Goal: Task Accomplishment & Management: Use online tool/utility

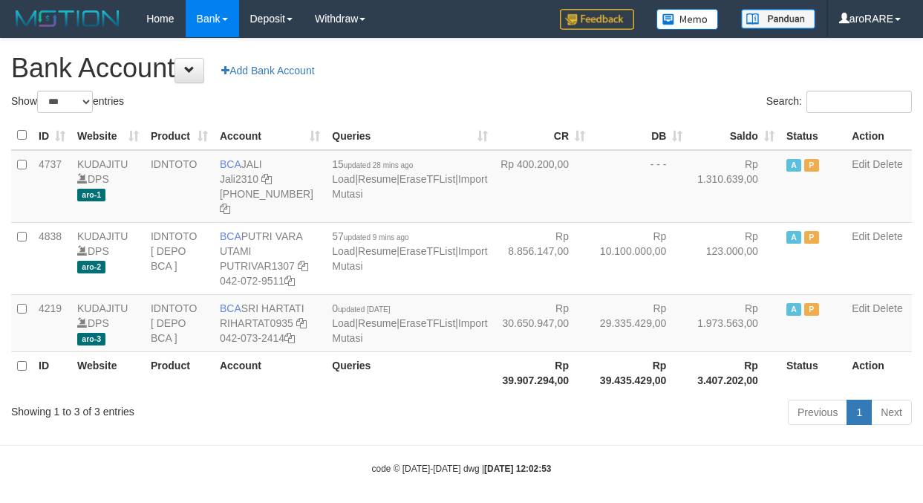
select select "***"
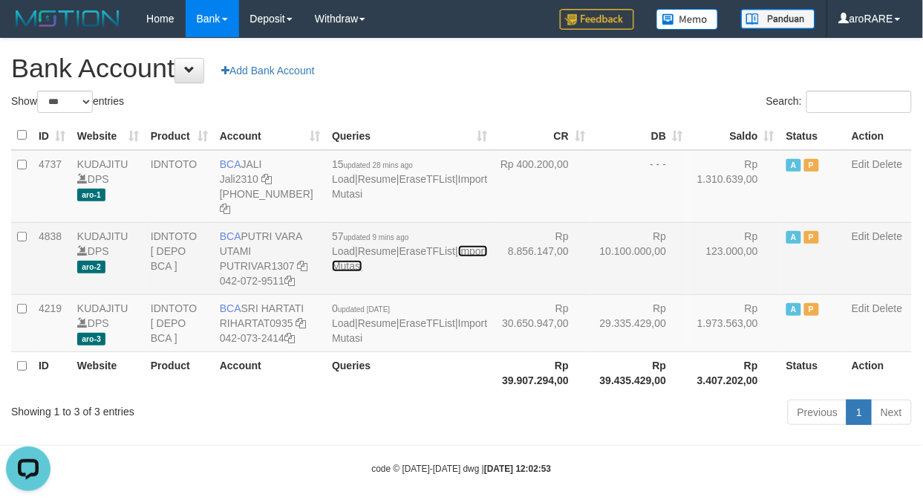
click at [359, 272] on link "Import Mutasi" at bounding box center [409, 258] width 155 height 27
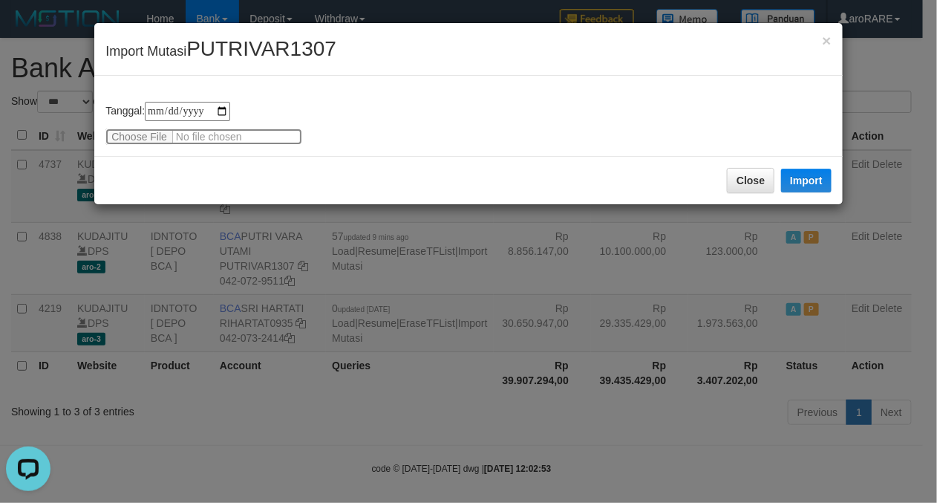
click at [157, 139] on input "file" at bounding box center [203, 136] width 197 height 16
type input "**********"
click at [803, 179] on button "Import" at bounding box center [806, 181] width 50 height 24
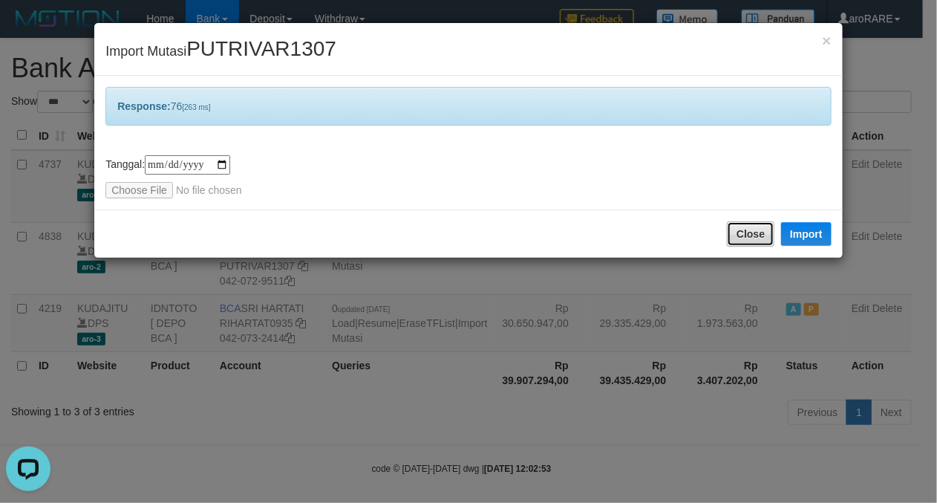
click at [757, 221] on button "Close" at bounding box center [751, 233] width 48 height 25
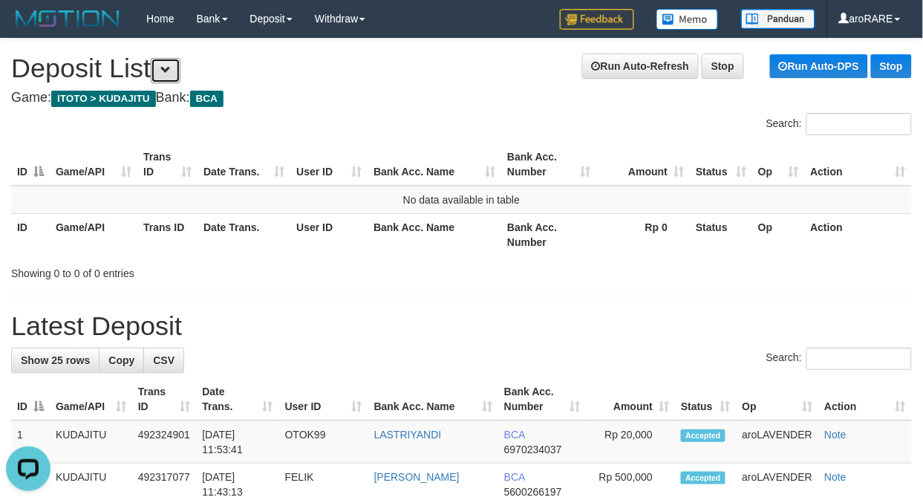
click at [175, 80] on button at bounding box center [166, 70] width 30 height 25
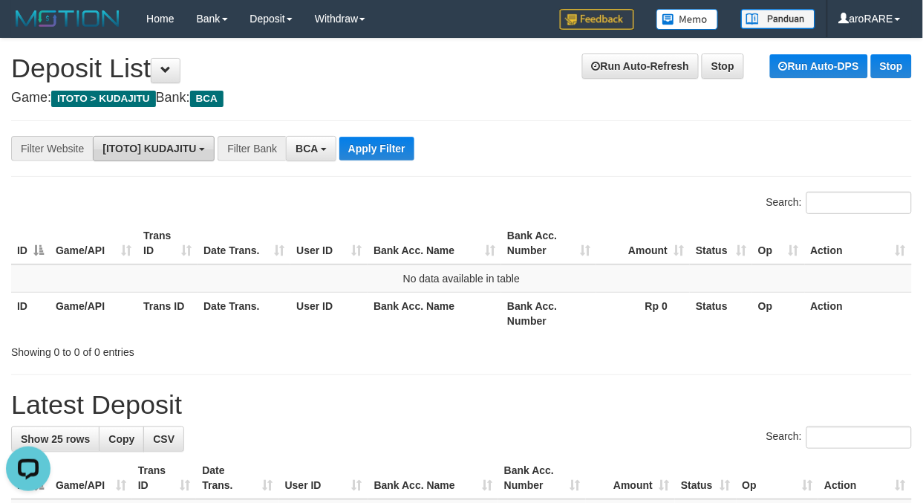
click at [197, 156] on button "[ITOTO] KUDAJITU" at bounding box center [154, 148] width 122 height 25
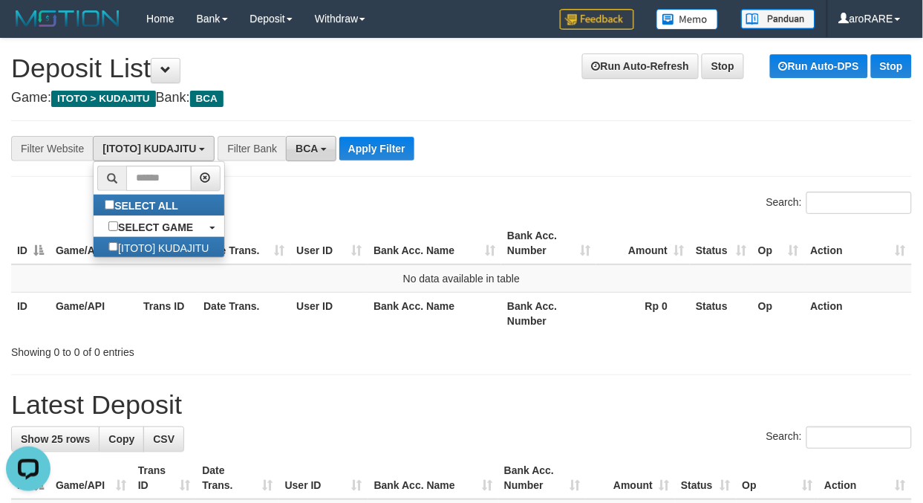
click at [313, 148] on span "BCA" at bounding box center [306, 149] width 22 height 12
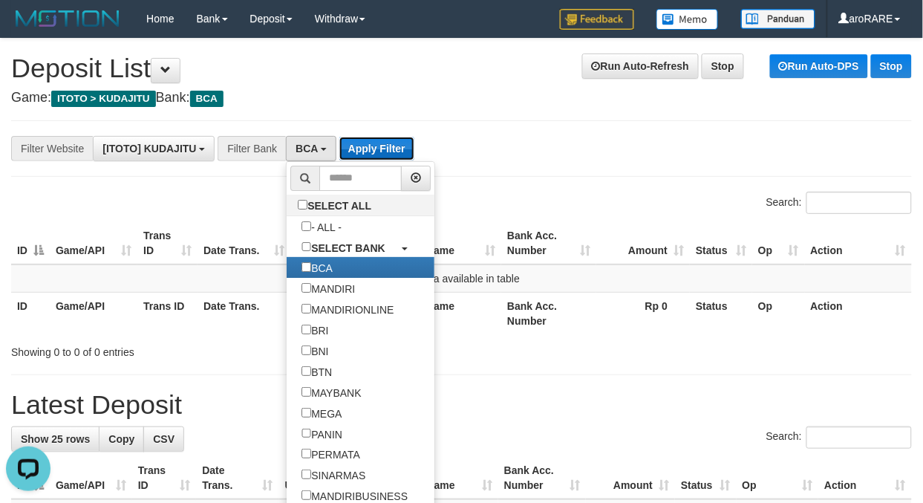
click at [366, 137] on button "Apply Filter" at bounding box center [376, 149] width 75 height 24
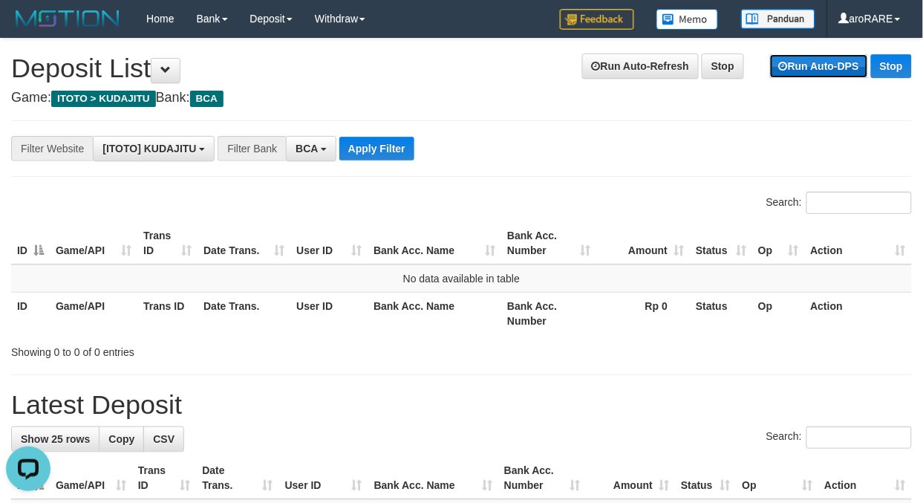
drag, startPoint x: 830, startPoint y: 67, endPoint x: 797, endPoint y: 72, distance: 33.8
click at [831, 67] on link "Run Auto-DPS" at bounding box center [819, 66] width 98 height 24
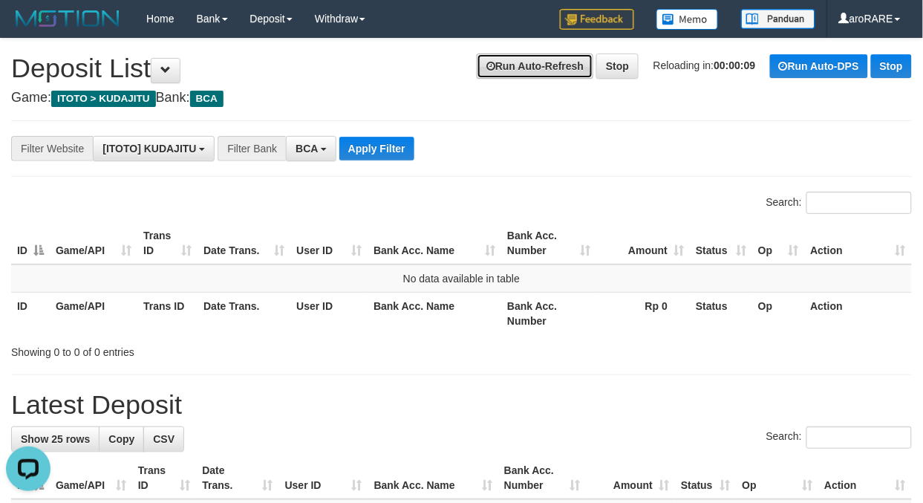
click at [485, 68] on link "Run Auto-Refresh" at bounding box center [535, 65] width 117 height 25
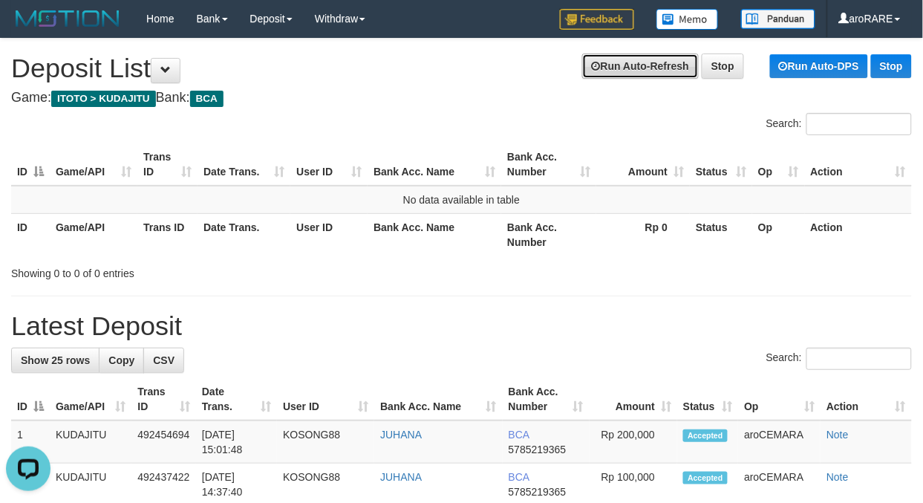
click at [668, 64] on link "Run Auto-Refresh" at bounding box center [640, 65] width 117 height 25
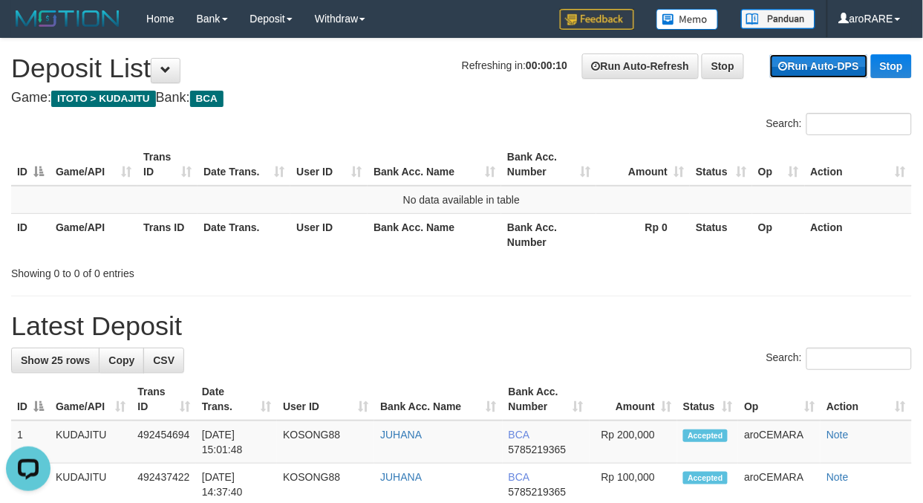
click at [811, 61] on link "Run Auto-DPS" at bounding box center [819, 66] width 98 height 24
